Goal: Task Accomplishment & Management: Manage account settings

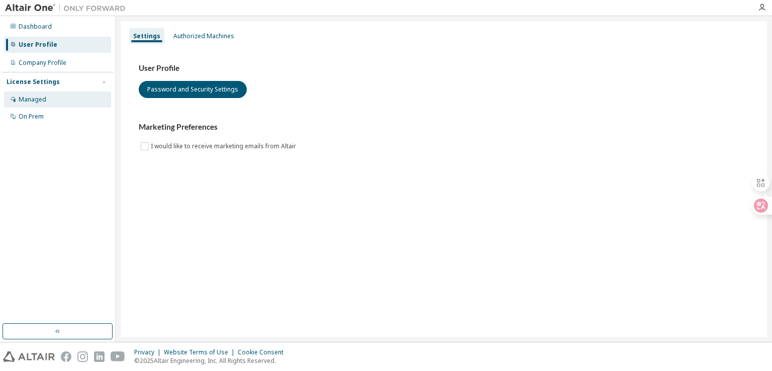
click at [35, 102] on div "Managed" at bounding box center [33, 99] width 28 height 8
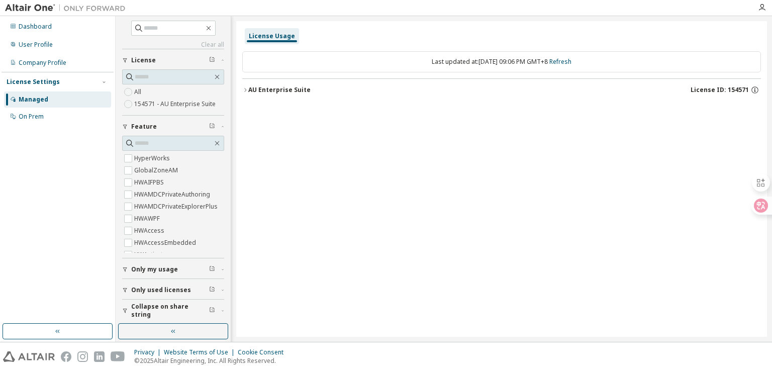
scroll to position [4, 0]
click at [40, 27] on div "Dashboard" at bounding box center [35, 27] width 33 height 8
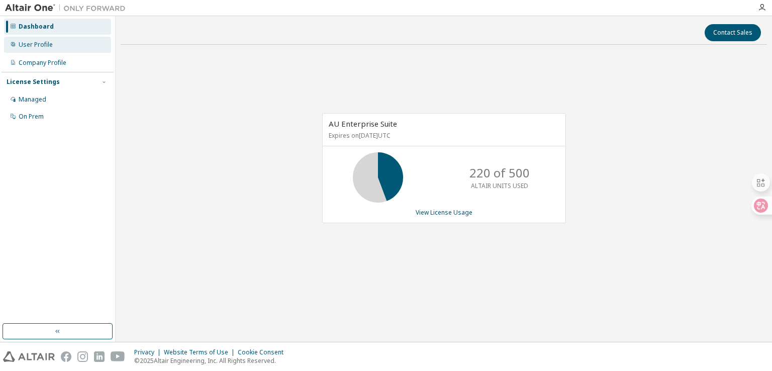
click at [43, 45] on div "User Profile" at bounding box center [36, 45] width 34 height 8
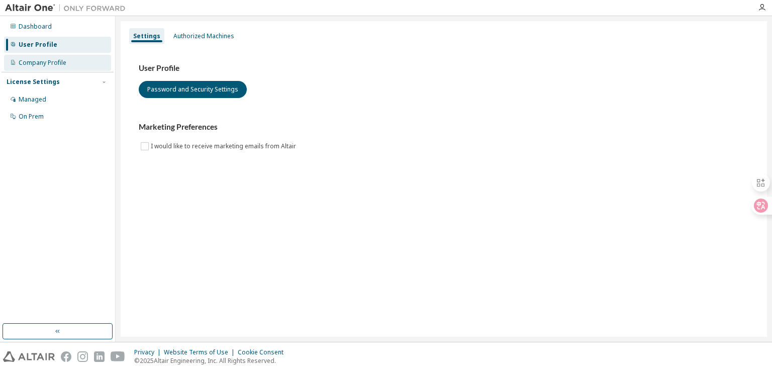
click at [53, 66] on div "Company Profile" at bounding box center [43, 63] width 48 height 8
